Goal: Task Accomplishment & Management: Use online tool/utility

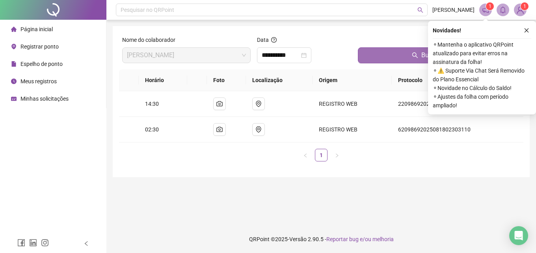
click at [413, 55] on icon "search" at bounding box center [415, 55] width 6 height 6
click at [528, 28] on icon "close" at bounding box center [527, 31] width 6 height 6
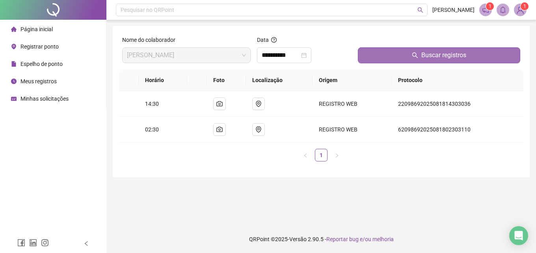
click at [459, 58] on span "Buscar registros" at bounding box center [443, 54] width 45 height 9
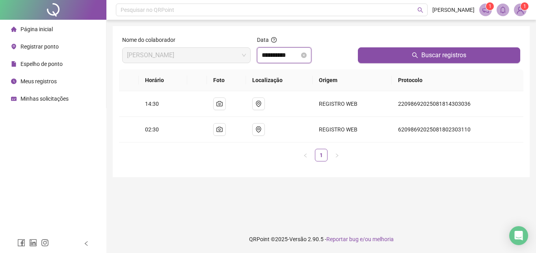
click at [297, 52] on input "**********" at bounding box center [281, 54] width 38 height 9
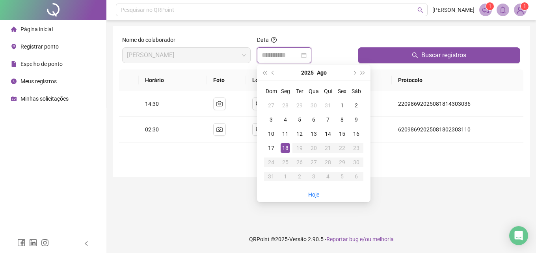
type input "**********"
click at [284, 143] on div "18" at bounding box center [285, 147] width 9 height 9
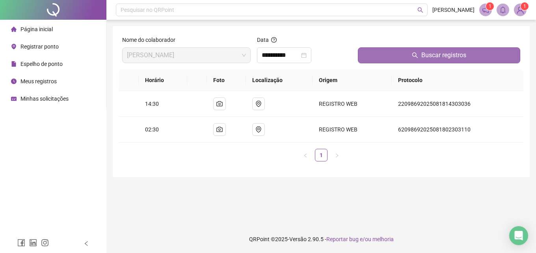
click at [442, 56] on span "Buscar registros" at bounding box center [443, 54] width 45 height 9
click at [439, 56] on span "Buscar registros" at bounding box center [443, 54] width 45 height 9
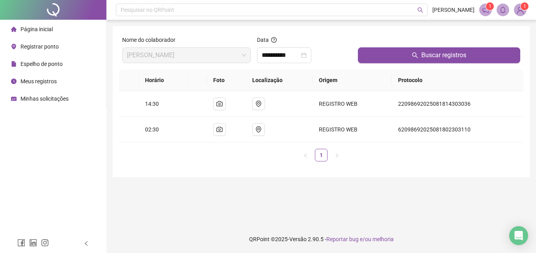
click at [45, 46] on span "Registrar ponto" at bounding box center [39, 46] width 38 height 6
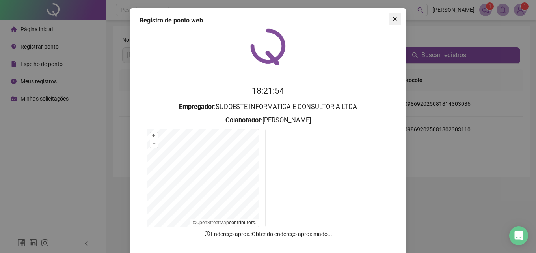
click at [394, 22] on button "Close" at bounding box center [394, 19] width 13 height 13
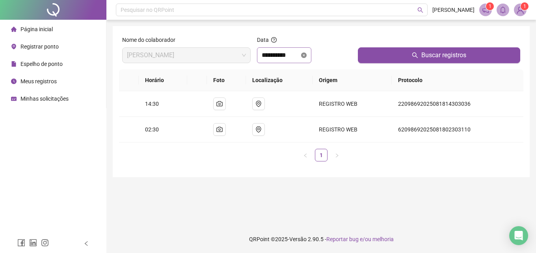
click at [307, 56] on icon "close-circle" at bounding box center [304, 55] width 6 height 6
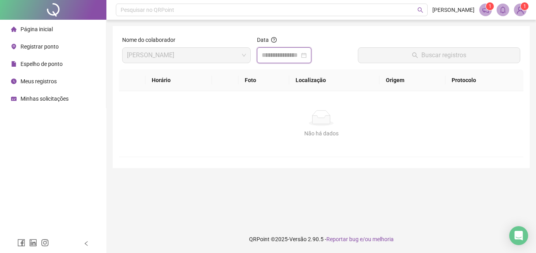
click at [294, 57] on input at bounding box center [281, 54] width 38 height 9
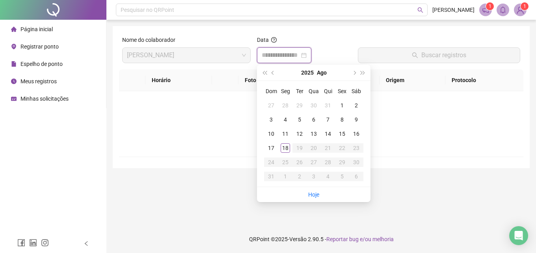
type input "**********"
click at [285, 146] on div "18" at bounding box center [285, 147] width 9 height 9
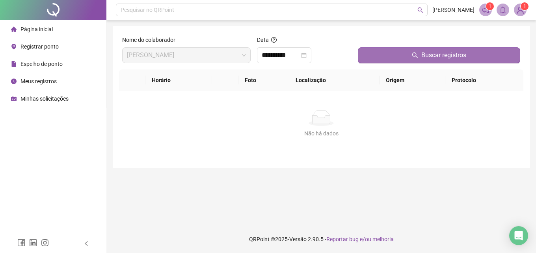
click at [435, 53] on span "Buscar registros" at bounding box center [443, 54] width 45 height 9
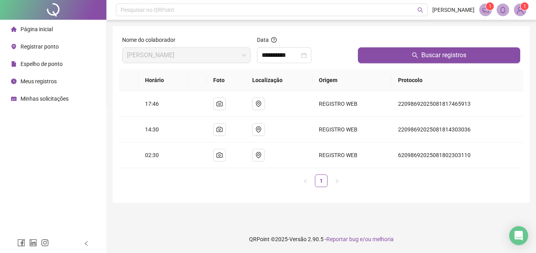
click at [34, 45] on span "Registrar ponto" at bounding box center [39, 46] width 38 height 6
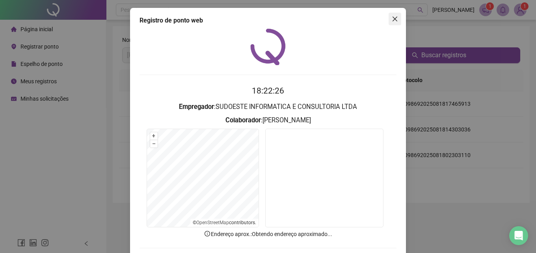
click at [393, 21] on icon "close" at bounding box center [395, 19] width 6 height 6
